Goal: Complete application form: Complete application form

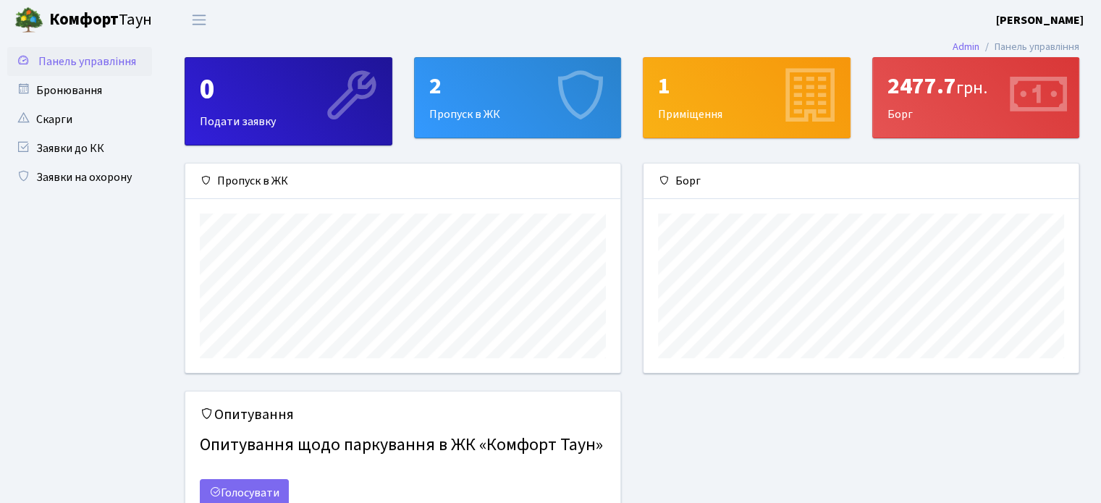
scroll to position [209, 434]
click at [108, 173] on link "Заявки на охорону" at bounding box center [79, 177] width 145 height 29
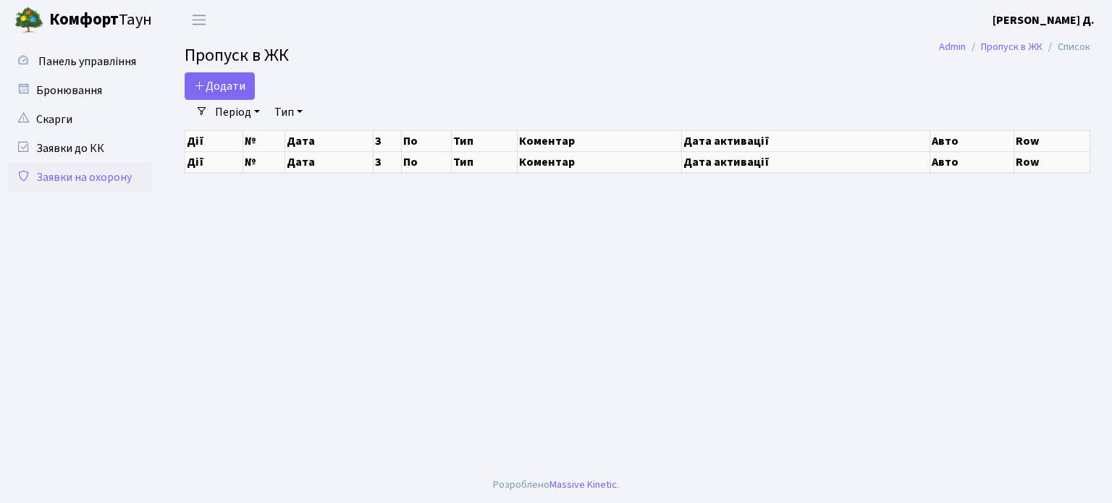
select select "25"
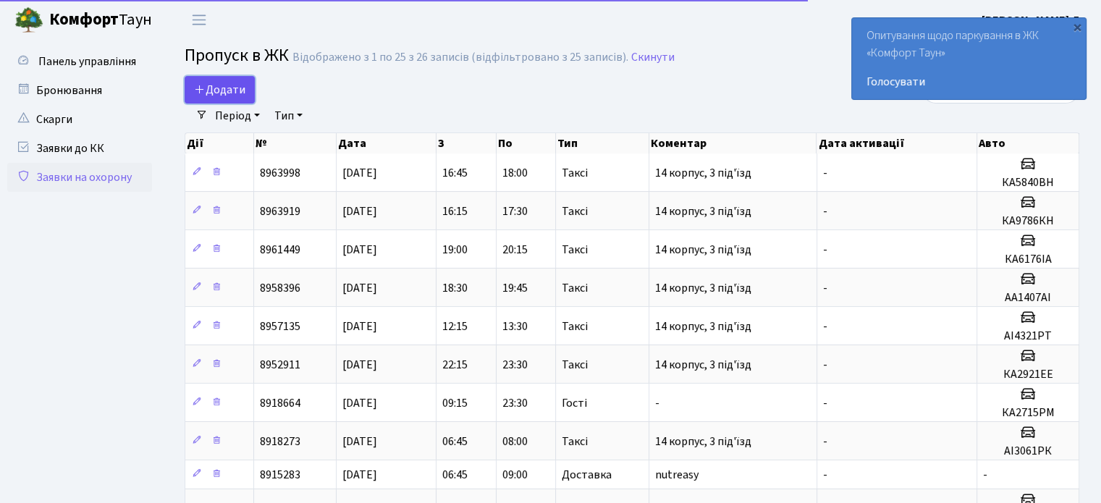
click at [236, 78] on link "Додати" at bounding box center [220, 90] width 70 height 28
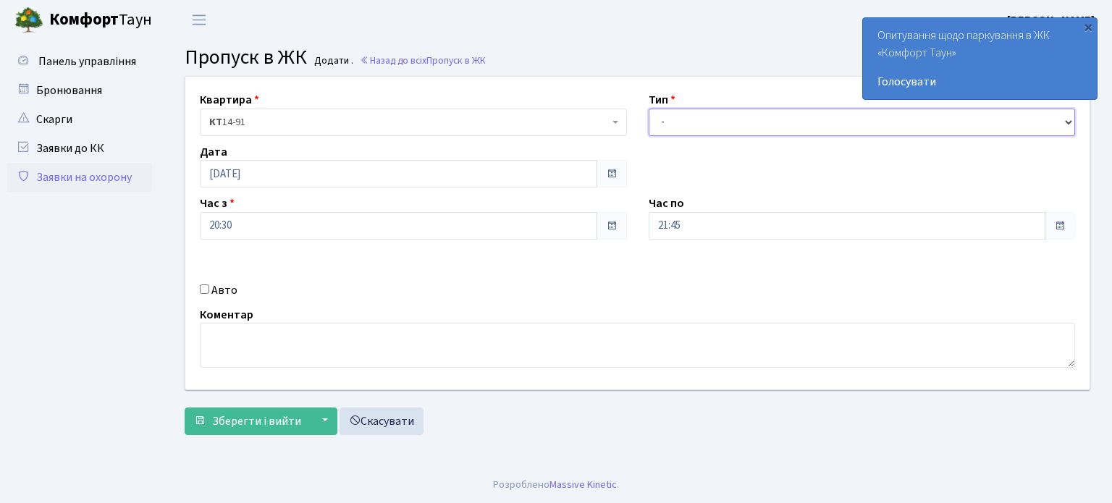
click at [686, 123] on select "- Доставка Таксі Гості Сервіс" at bounding box center [862, 123] width 427 height 28
select select "2"
click at [649, 109] on select "- Доставка Таксі Гості Сервіс" at bounding box center [862, 123] width 427 height 28
click at [211, 289] on label "Авто" at bounding box center [224, 289] width 26 height 17
click at [209, 289] on input "Авто" at bounding box center [204, 288] width 9 height 9
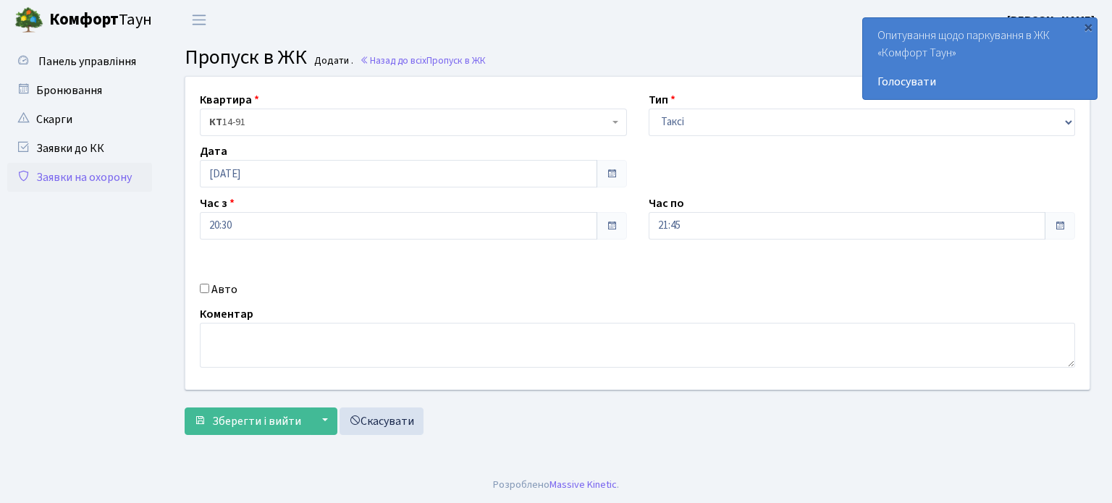
checkbox input "true"
paste input "AA2109ZA"
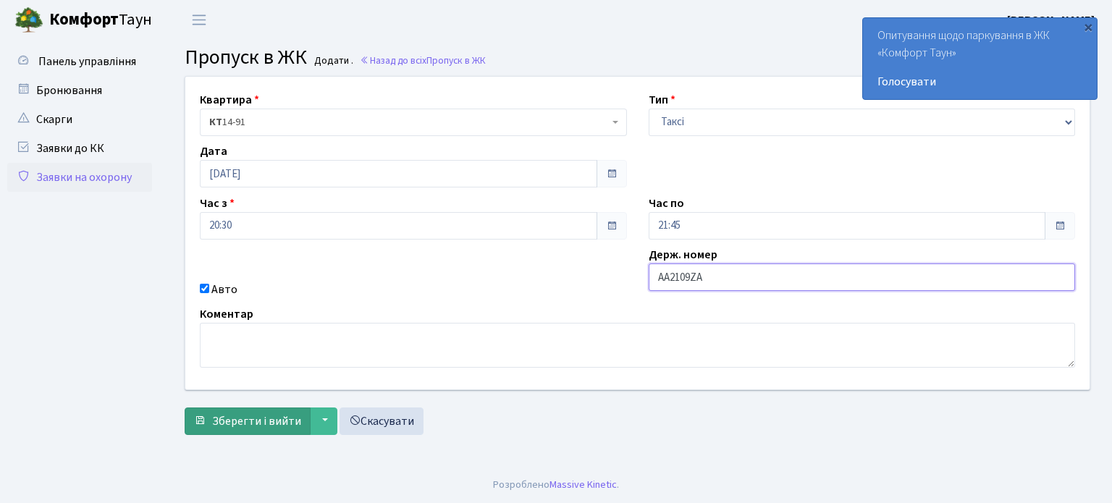
type input "AA2109ZA"
click at [242, 427] on span "Зберегти і вийти" at bounding box center [256, 421] width 89 height 16
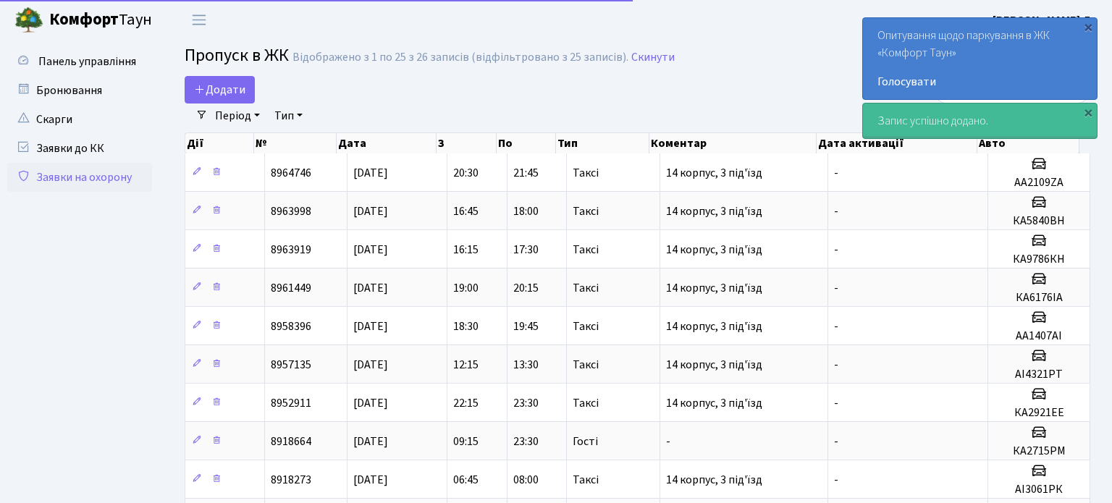
select select "25"
